Goal: Task Accomplishment & Management: Use online tool/utility

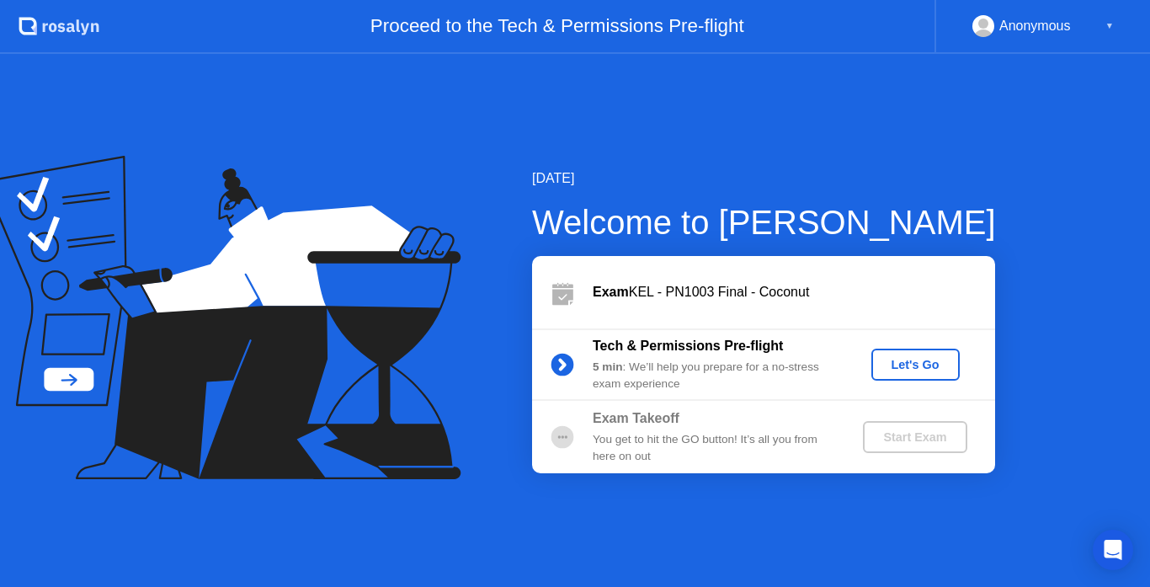
click at [908, 360] on div "Let's Go" at bounding box center [915, 364] width 75 height 13
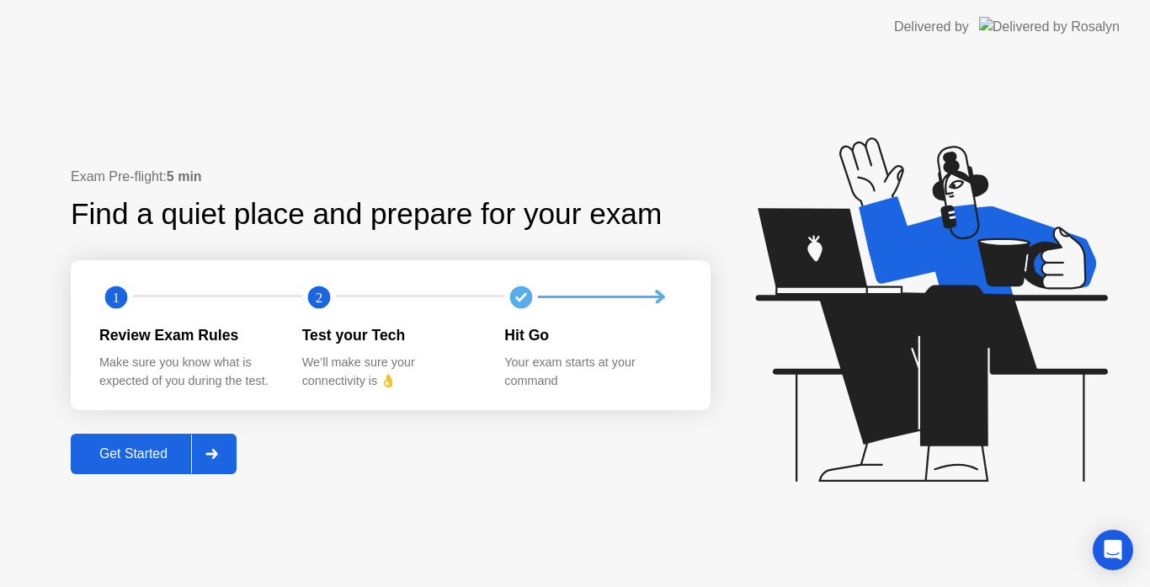
click at [164, 461] on div "Get Started" at bounding box center [133, 453] width 115 height 15
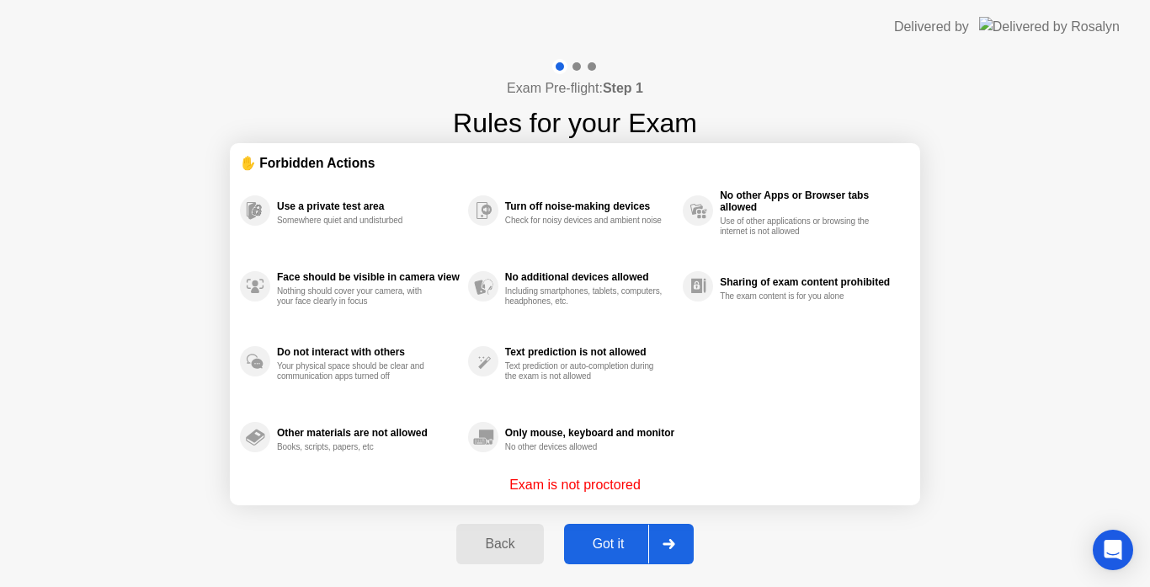
click at [691, 538] on button "Got it" at bounding box center [629, 543] width 130 height 40
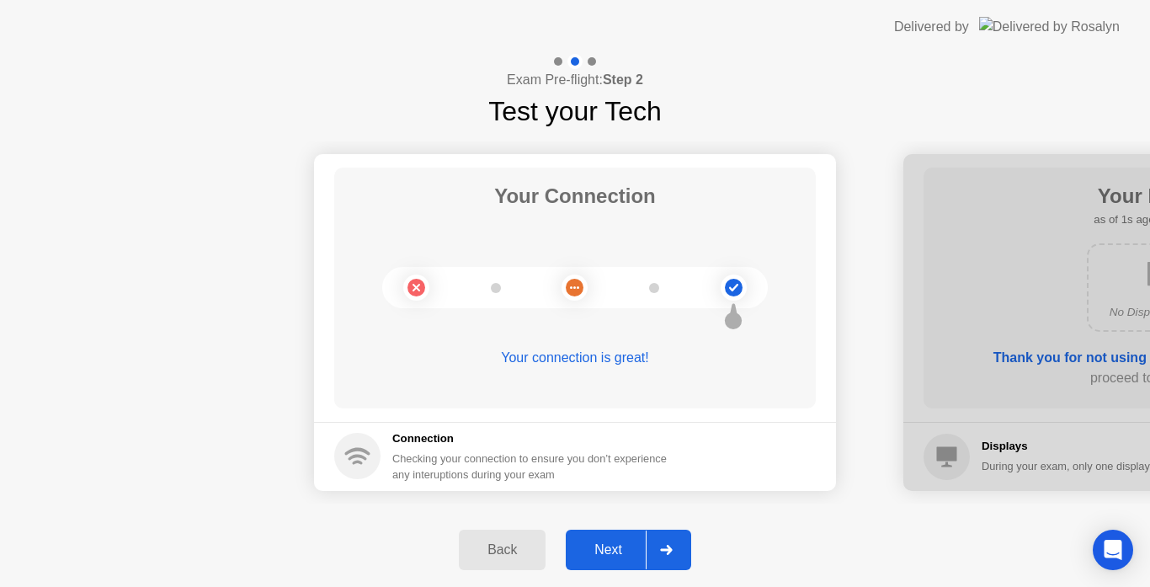
click at [683, 536] on div at bounding box center [666, 549] width 40 height 39
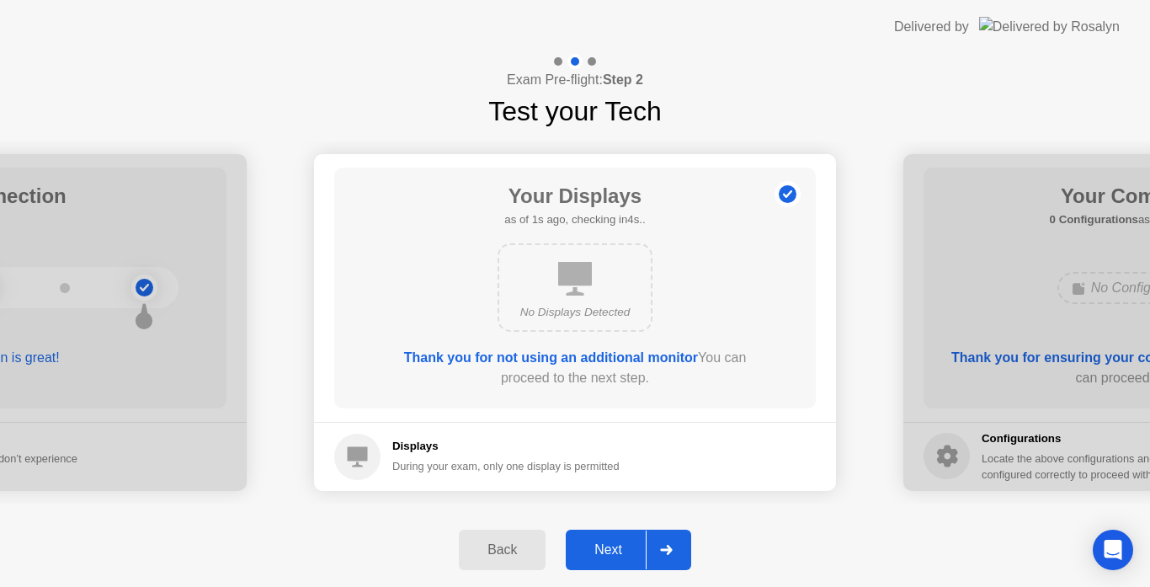
click at [682, 542] on div at bounding box center [666, 549] width 40 height 39
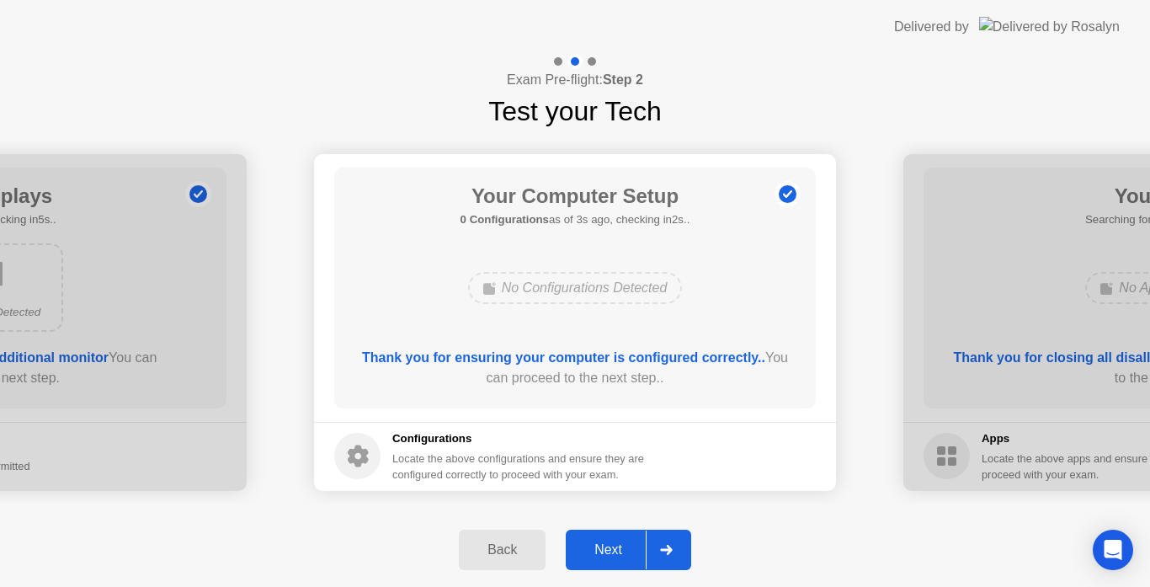
click at [682, 542] on div at bounding box center [666, 549] width 40 height 39
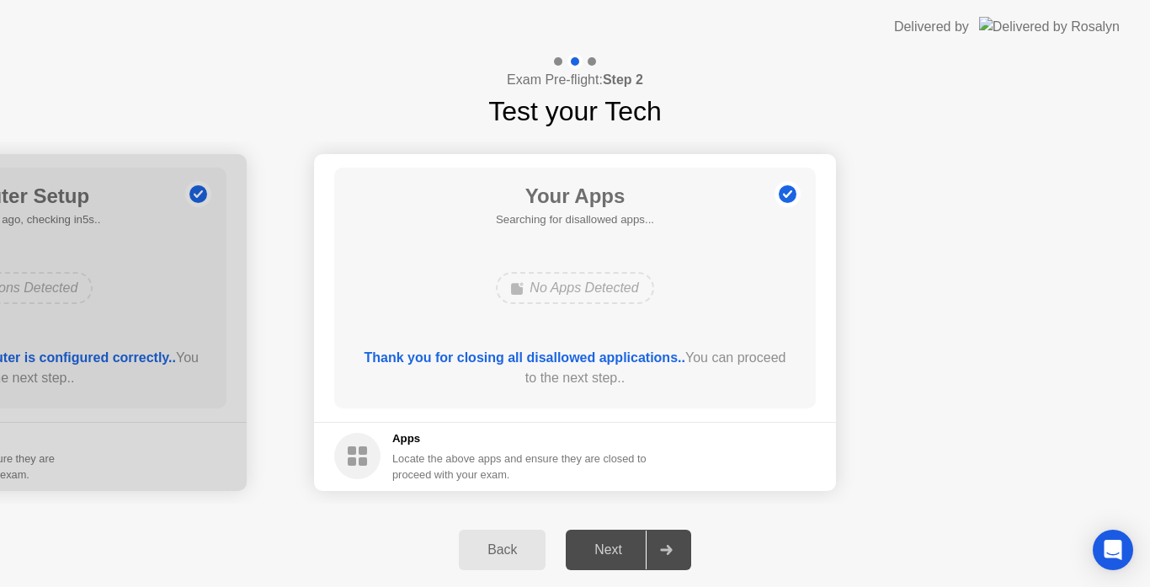
click at [513, 544] on div "Back" at bounding box center [502, 549] width 77 height 15
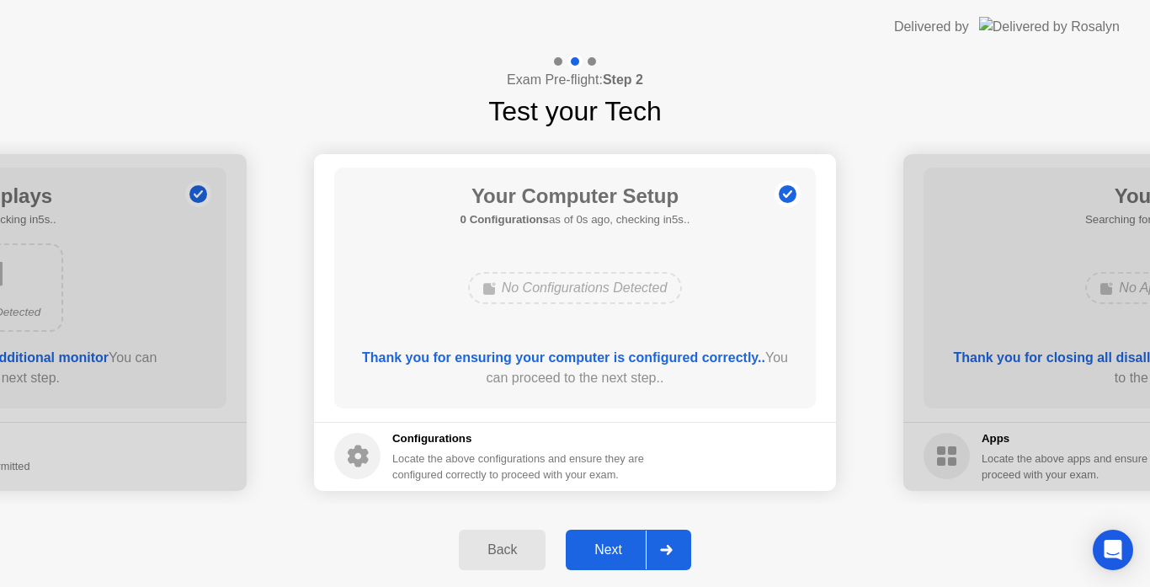
click at [672, 544] on div at bounding box center [666, 549] width 40 height 39
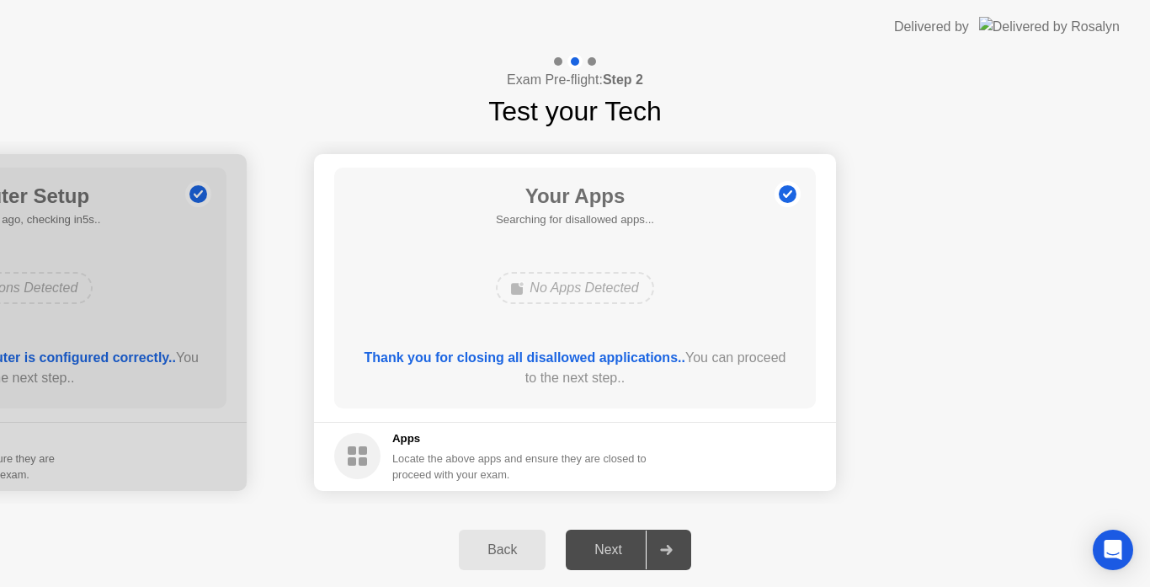
click at [523, 542] on div "Back" at bounding box center [502, 549] width 77 height 15
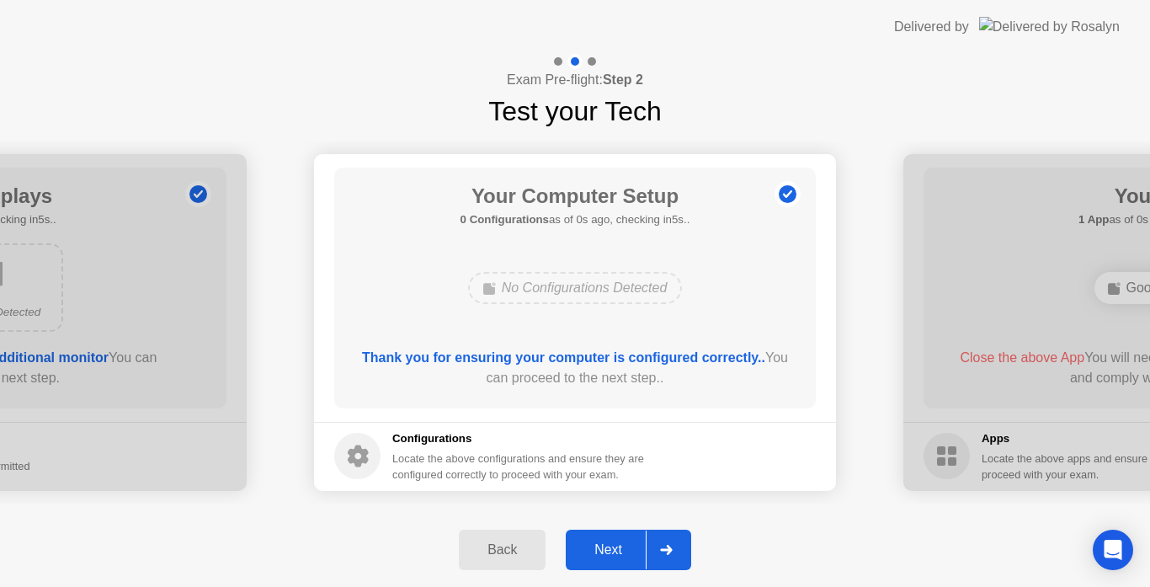
click at [671, 545] on icon at bounding box center [666, 550] width 13 height 10
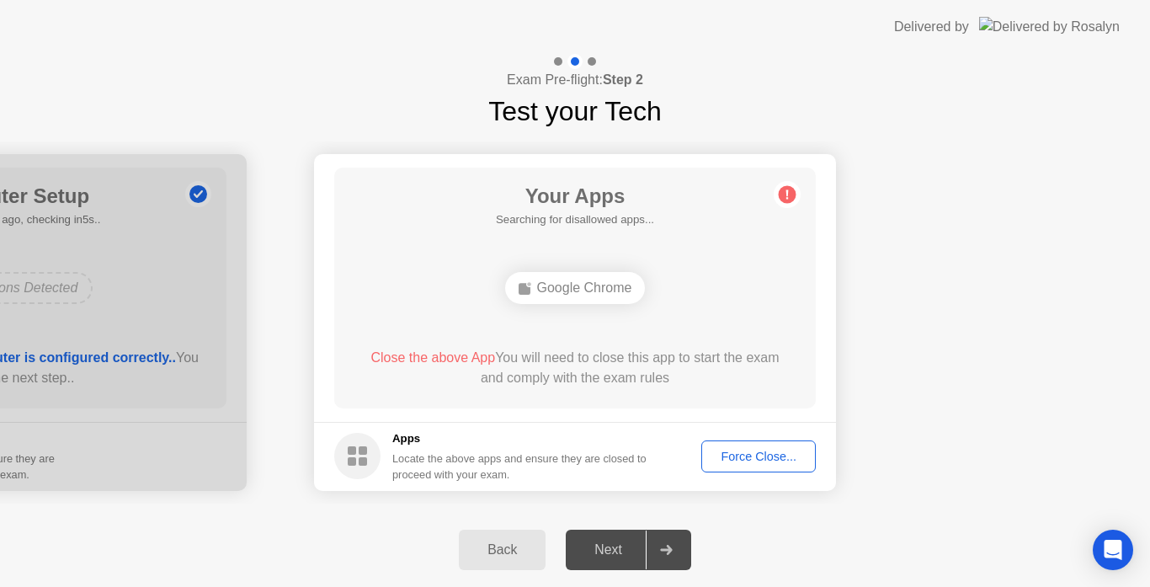
click at [729, 463] on div "Force Close..." at bounding box center [758, 455] width 103 height 13
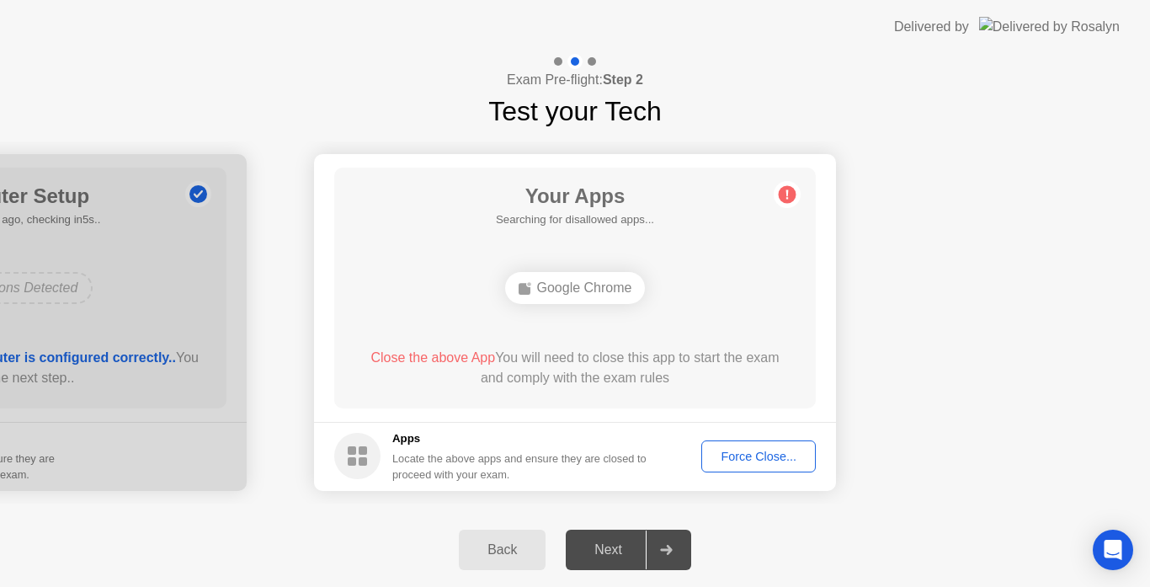
click at [751, 459] on div "Force Close..." at bounding box center [758, 455] width 103 height 13
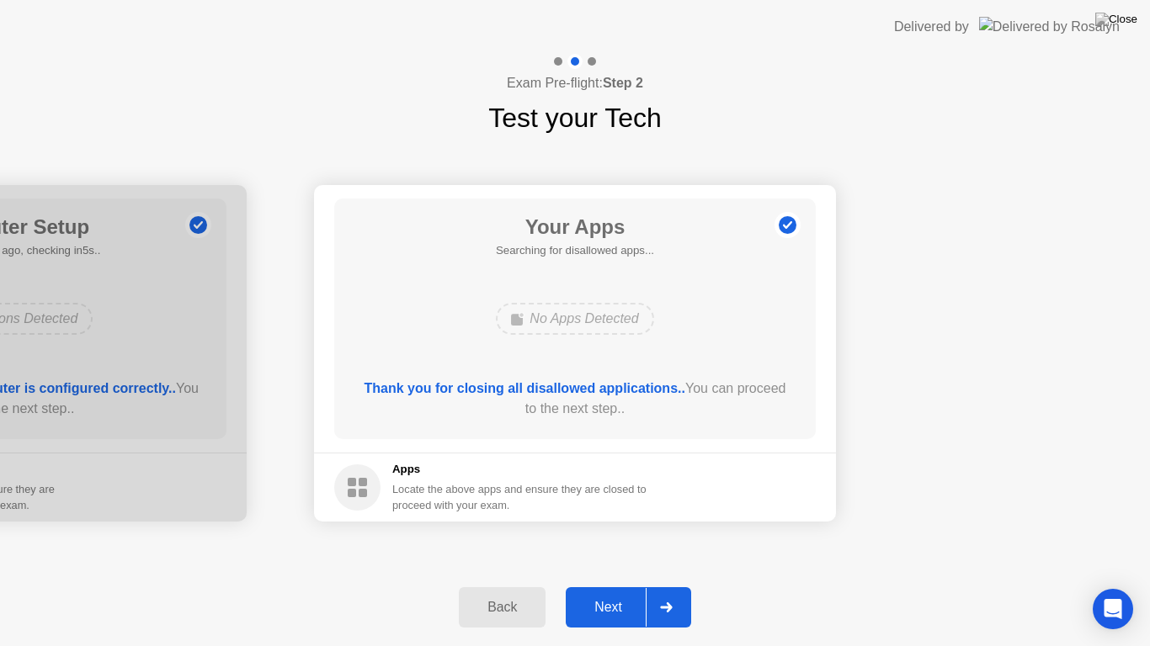
click at [670, 586] on icon at bounding box center [666, 608] width 12 height 10
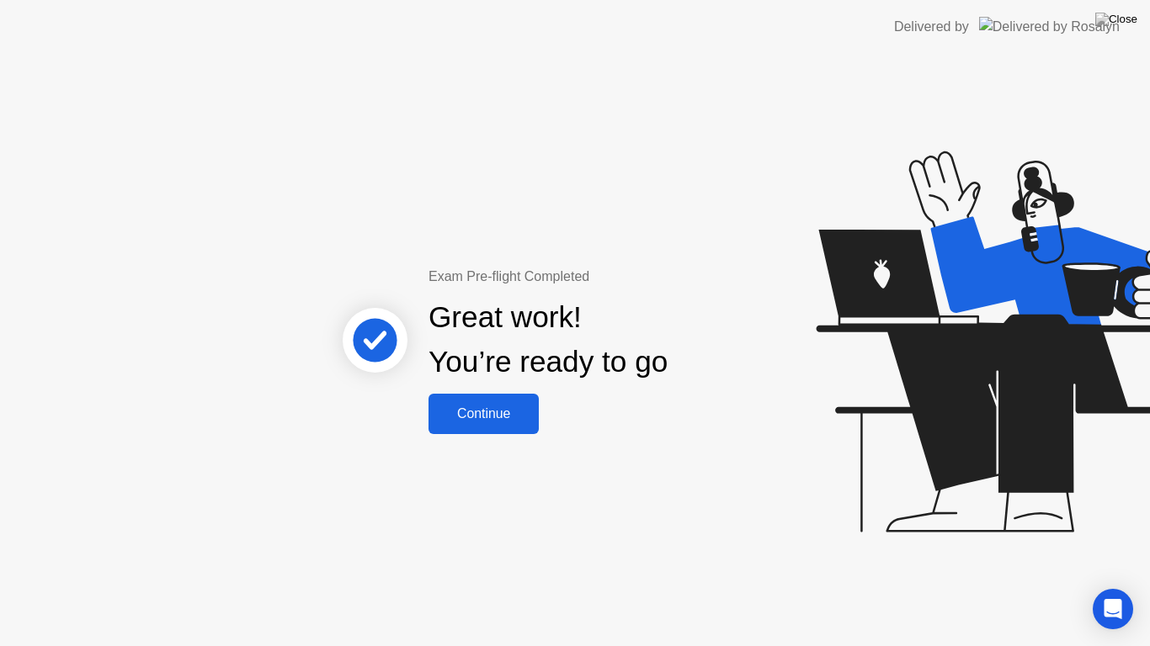
click at [483, 408] on div "Continue" at bounding box center [483, 413] width 100 height 15
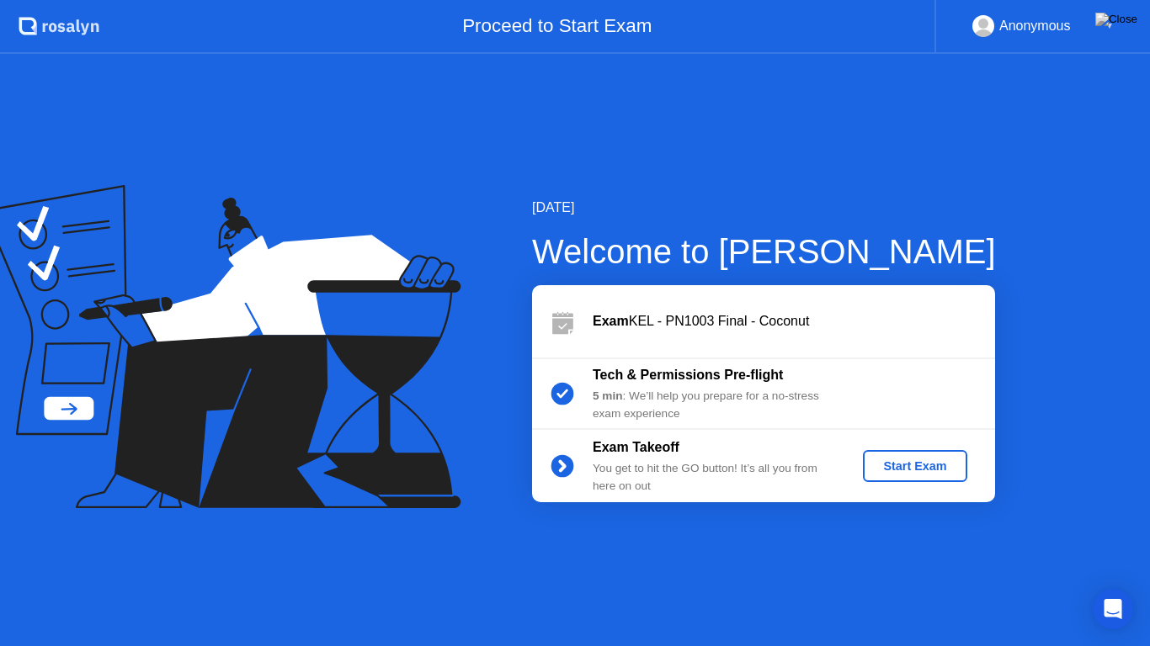
click at [897, 467] on div "Start Exam" at bounding box center [914, 466] width 90 height 13
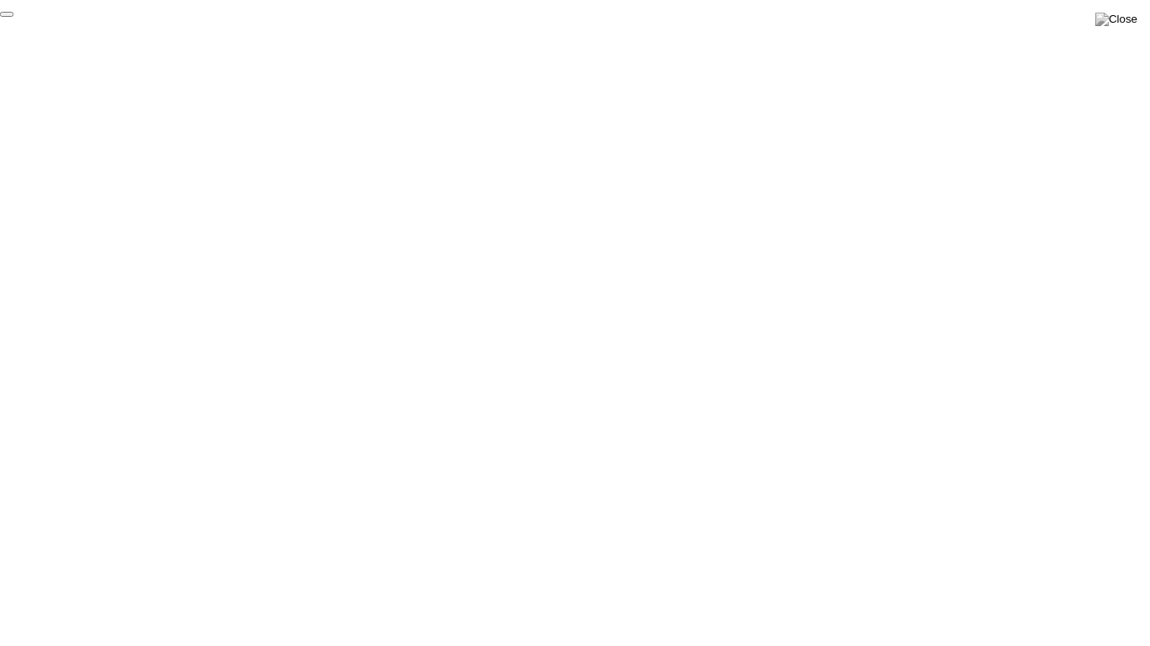
click div "End Proctoring Session"
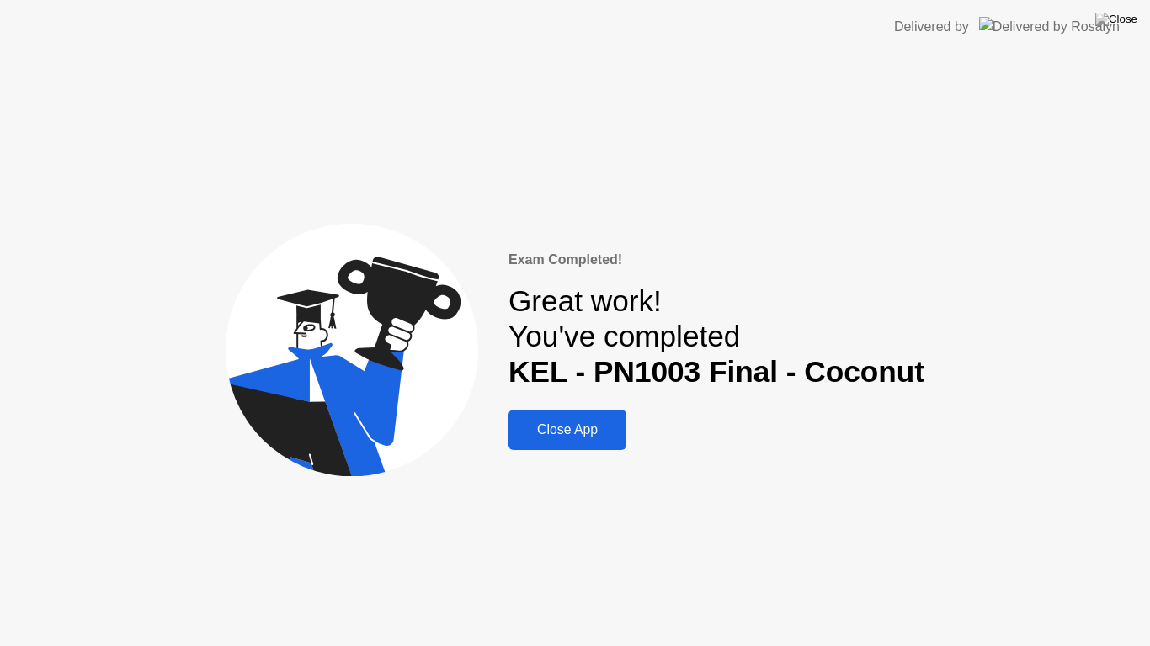
click at [624, 442] on button "Close App" at bounding box center [567, 430] width 118 height 40
